Goal: Contribute content: Add original content to the website for others to see

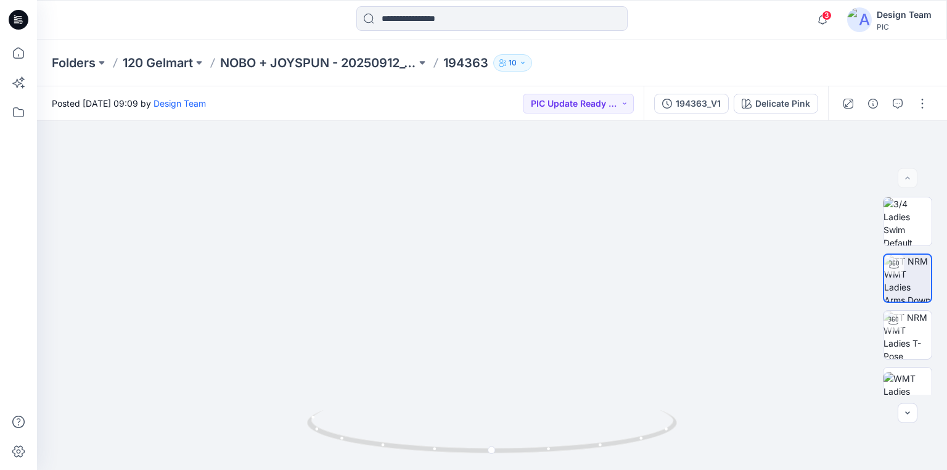
click at [18, 20] on icon at bounding box center [19, 20] width 20 height 20
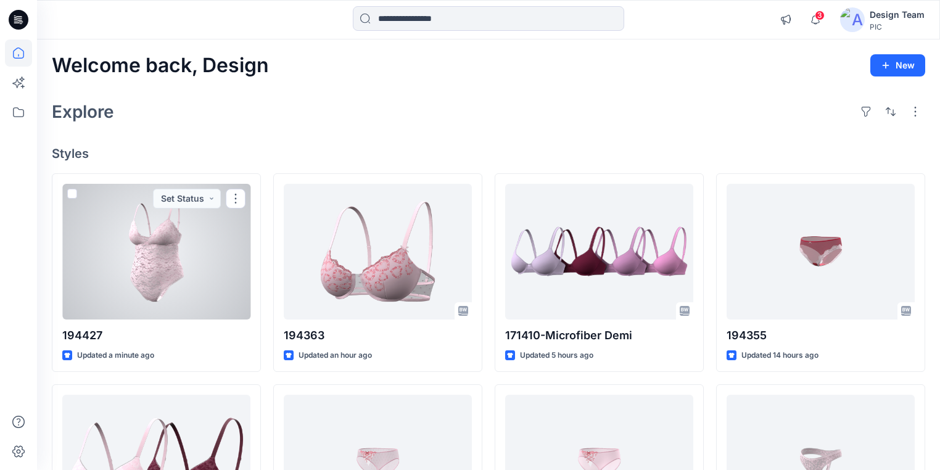
click at [167, 274] on div at bounding box center [156, 252] width 188 height 136
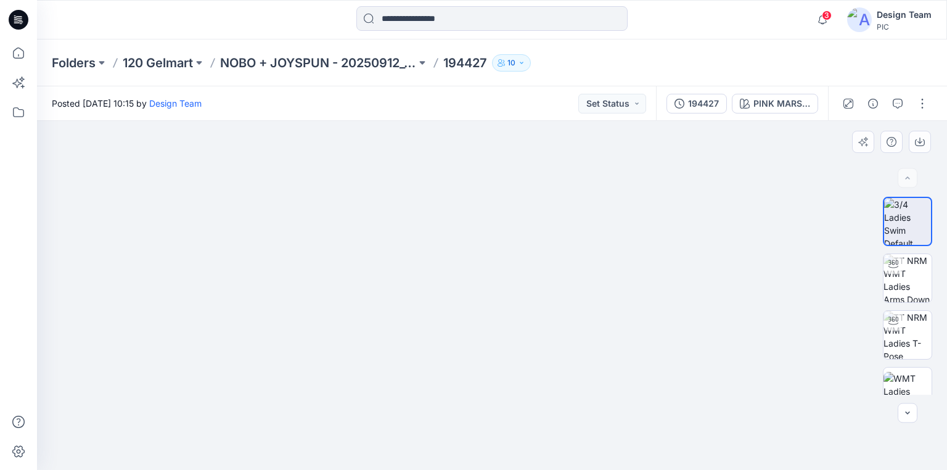
drag, startPoint x: 525, startPoint y: 373, endPoint x: 493, endPoint y: 214, distance: 161.7
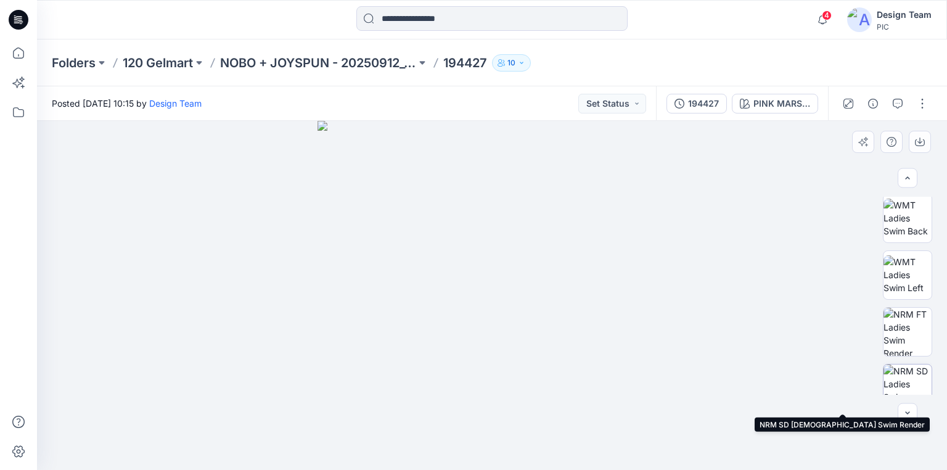
scroll to position [248, 0]
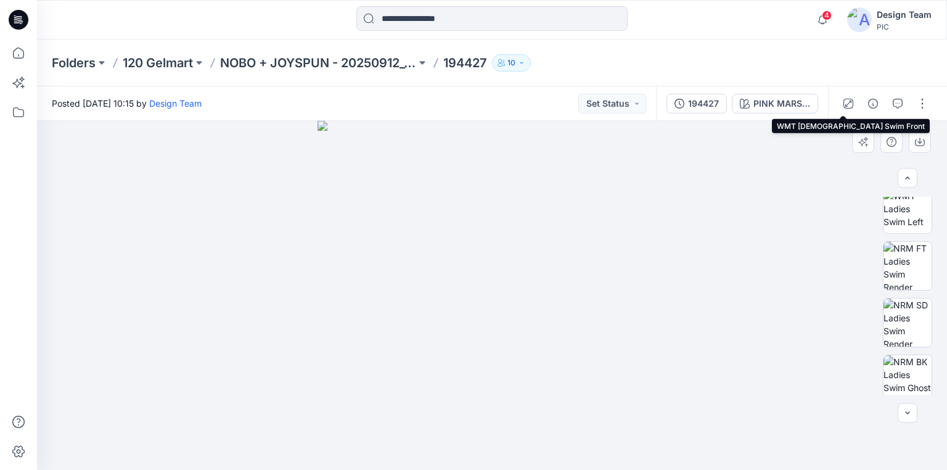
scroll to position [305, 0]
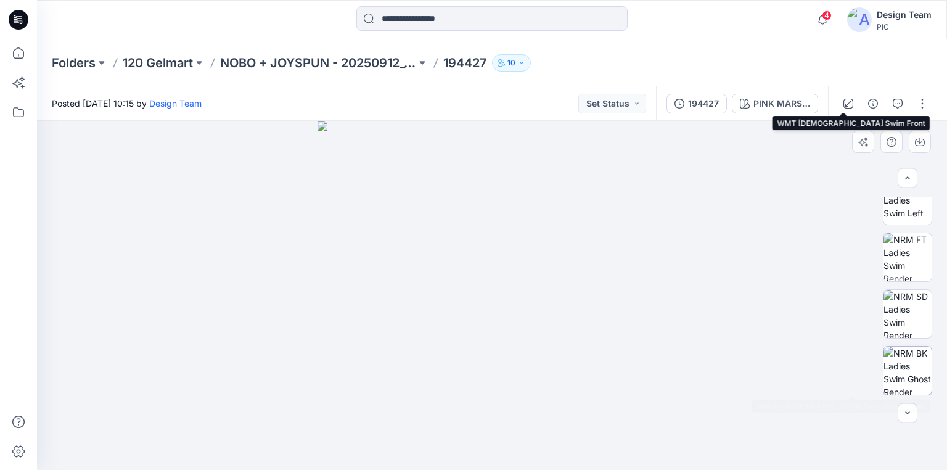
click at [910, 368] on img at bounding box center [908, 371] width 48 height 48
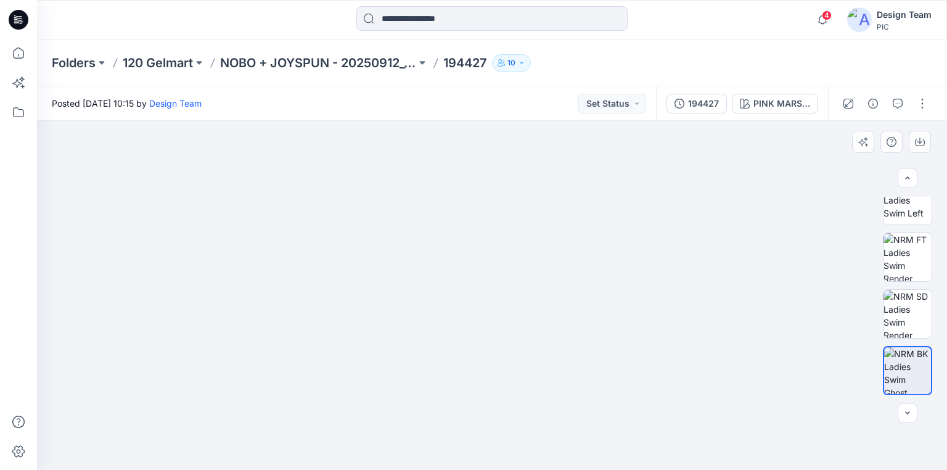
scroll to position [301, 0]
drag, startPoint x: 922, startPoint y: 99, endPoint x: 910, endPoint y: 101, distance: 11.9
click at [921, 99] on button "button" at bounding box center [923, 104] width 20 height 20
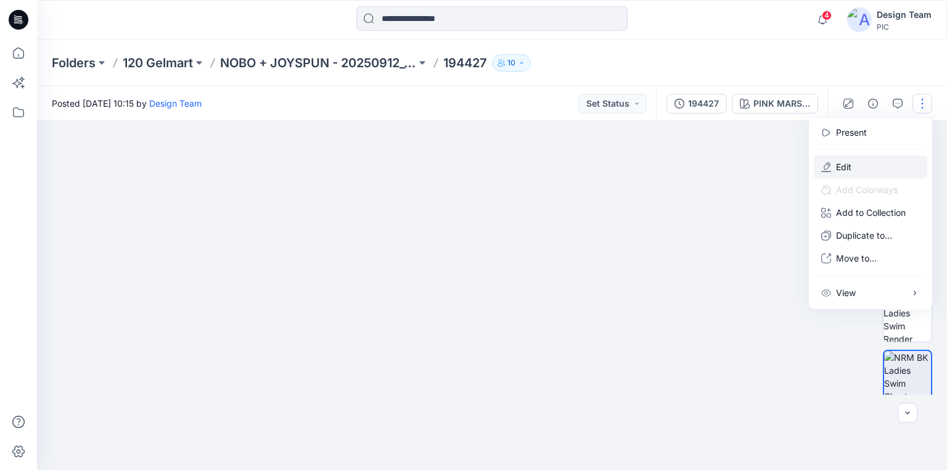
click at [854, 163] on button "Edit" at bounding box center [870, 166] width 113 height 23
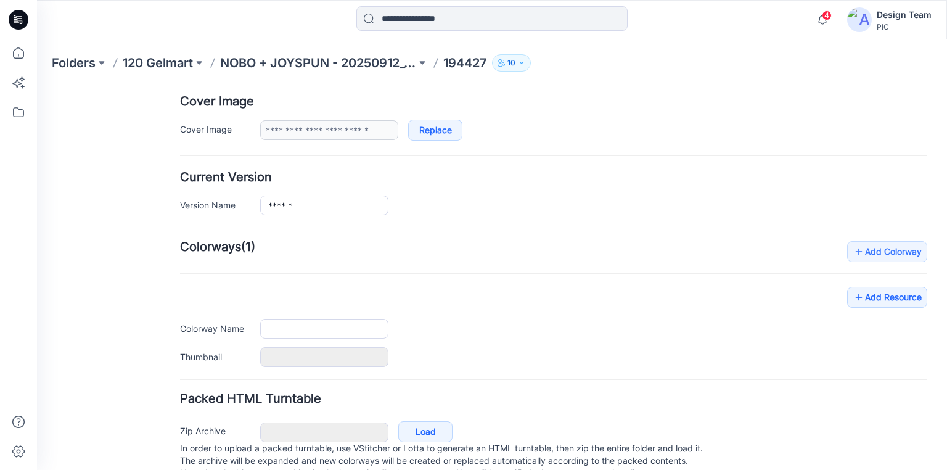
scroll to position [266, 0]
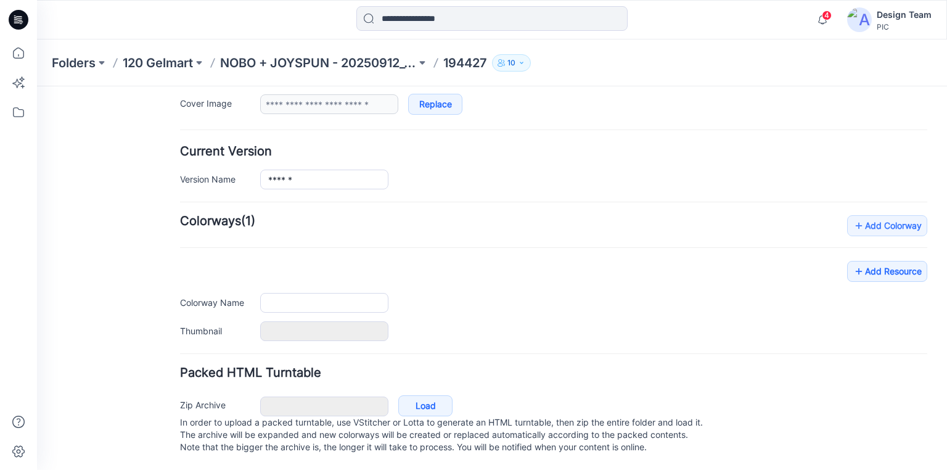
type input "******"
type input "**********"
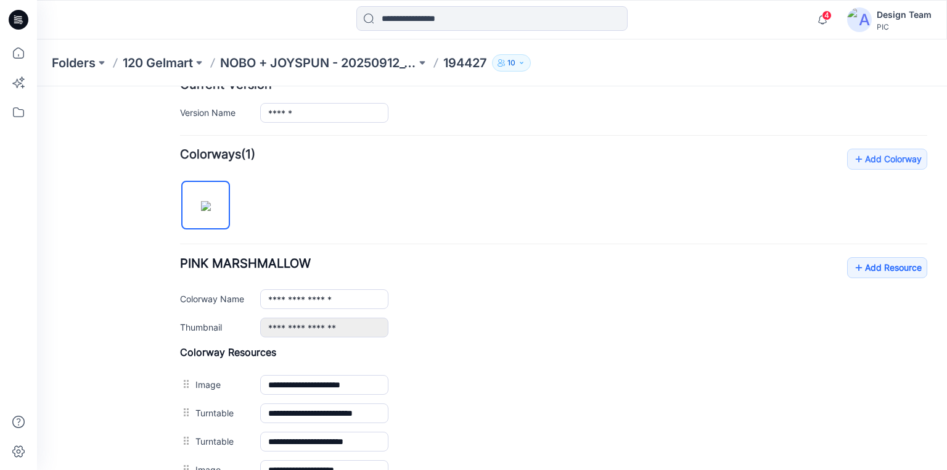
scroll to position [592, 0]
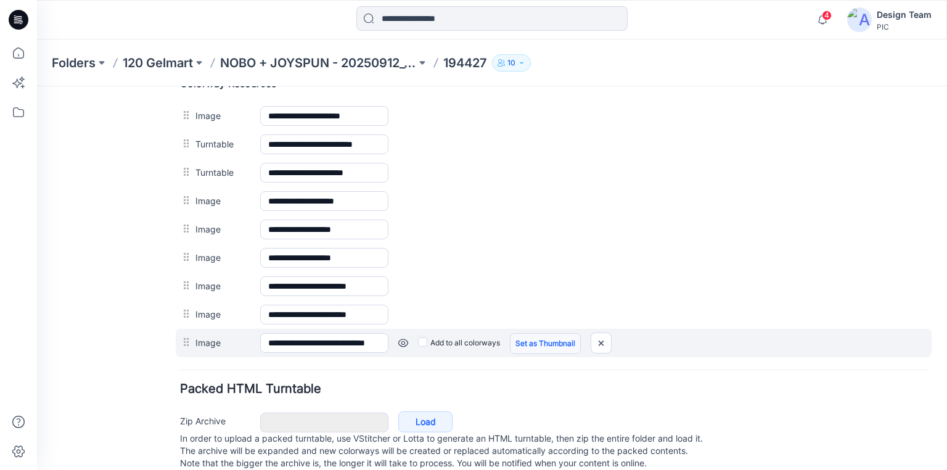
click at [548, 340] on link "Set as Thumbnail" at bounding box center [545, 343] width 71 height 21
drag, startPoint x: 559, startPoint y: 146, endPoint x: 602, endPoint y: 337, distance: 195.9
click at [602, 337] on img at bounding box center [601, 343] width 20 height 20
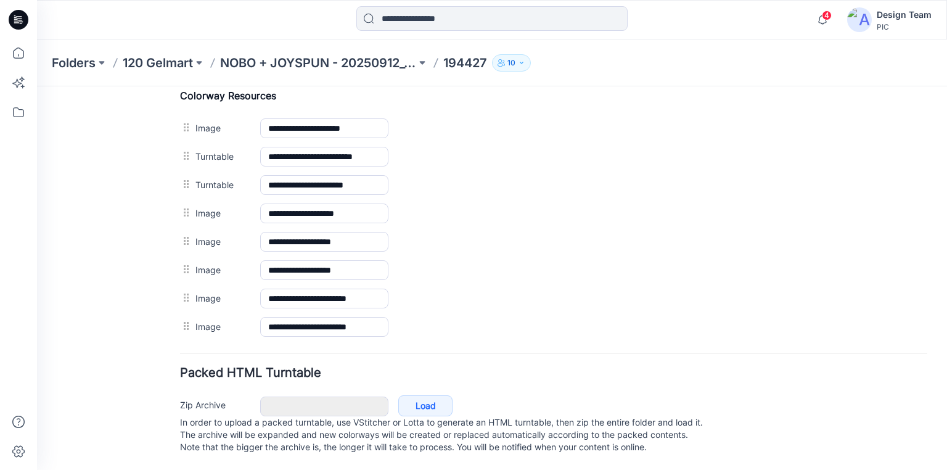
scroll to position [587, 0]
click at [295, 62] on p "NOBO + JOYSPUN - 20250912_120_GC" at bounding box center [318, 62] width 196 height 17
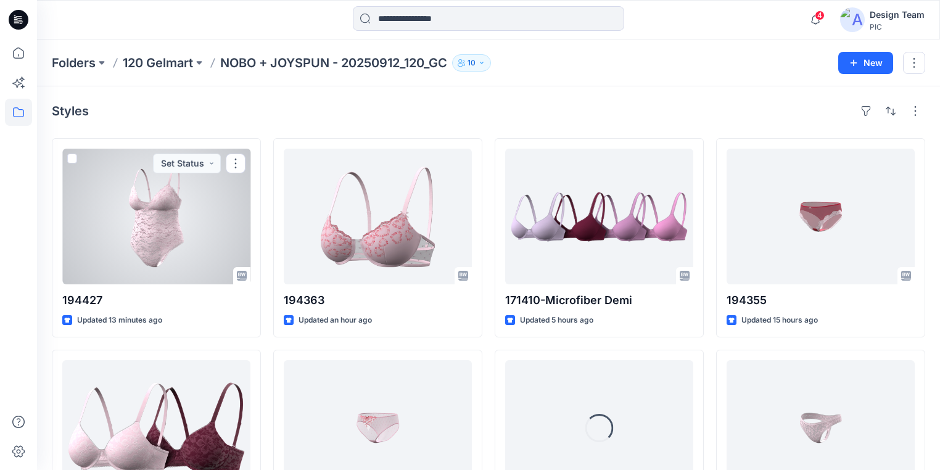
click at [200, 249] on div at bounding box center [156, 217] width 188 height 136
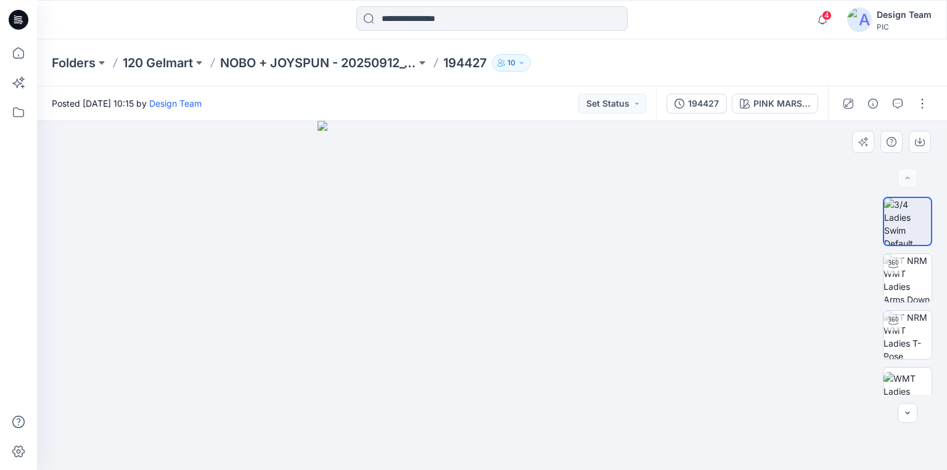
click at [241, 337] on div at bounding box center [492, 295] width 910 height 349
click at [919, 103] on button "button" at bounding box center [923, 104] width 20 height 20
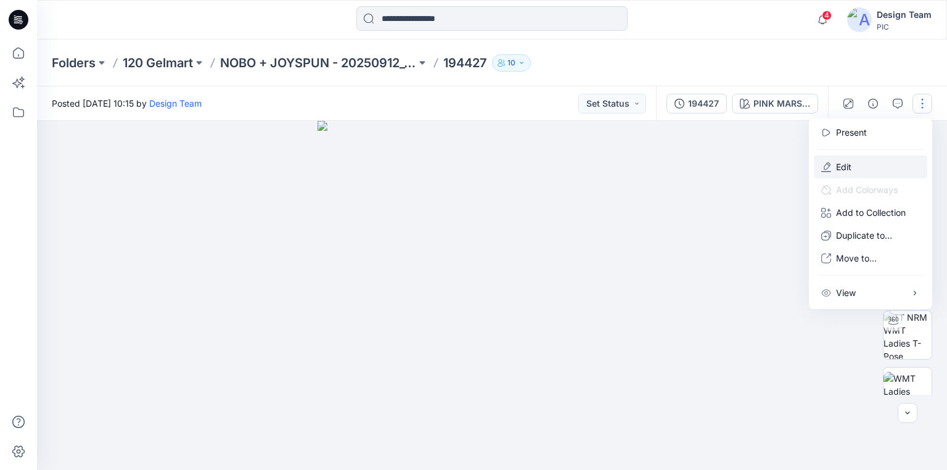
click at [842, 168] on p "Edit" at bounding box center [843, 166] width 15 height 13
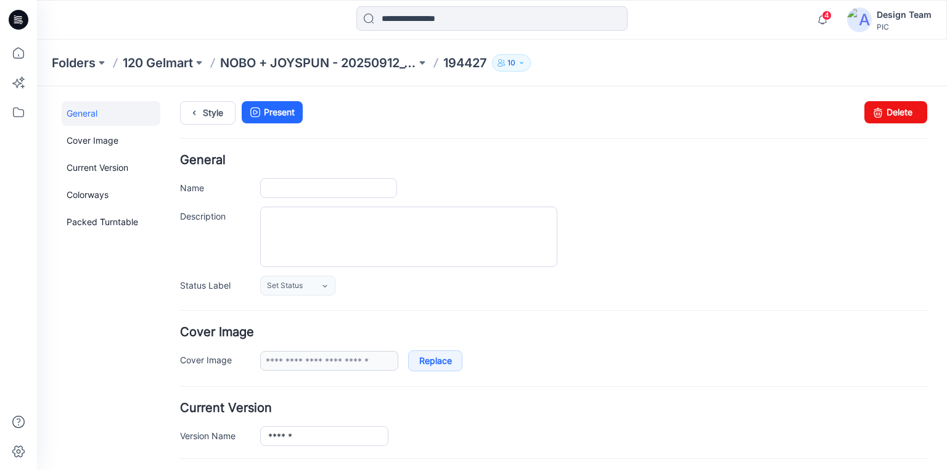
type input "******"
type input "**********"
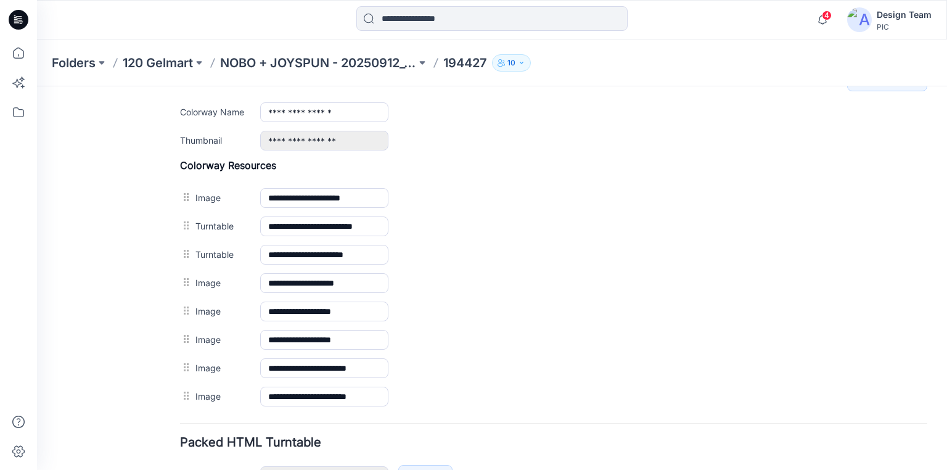
scroll to position [493, 0]
